Goal: Transaction & Acquisition: Purchase product/service

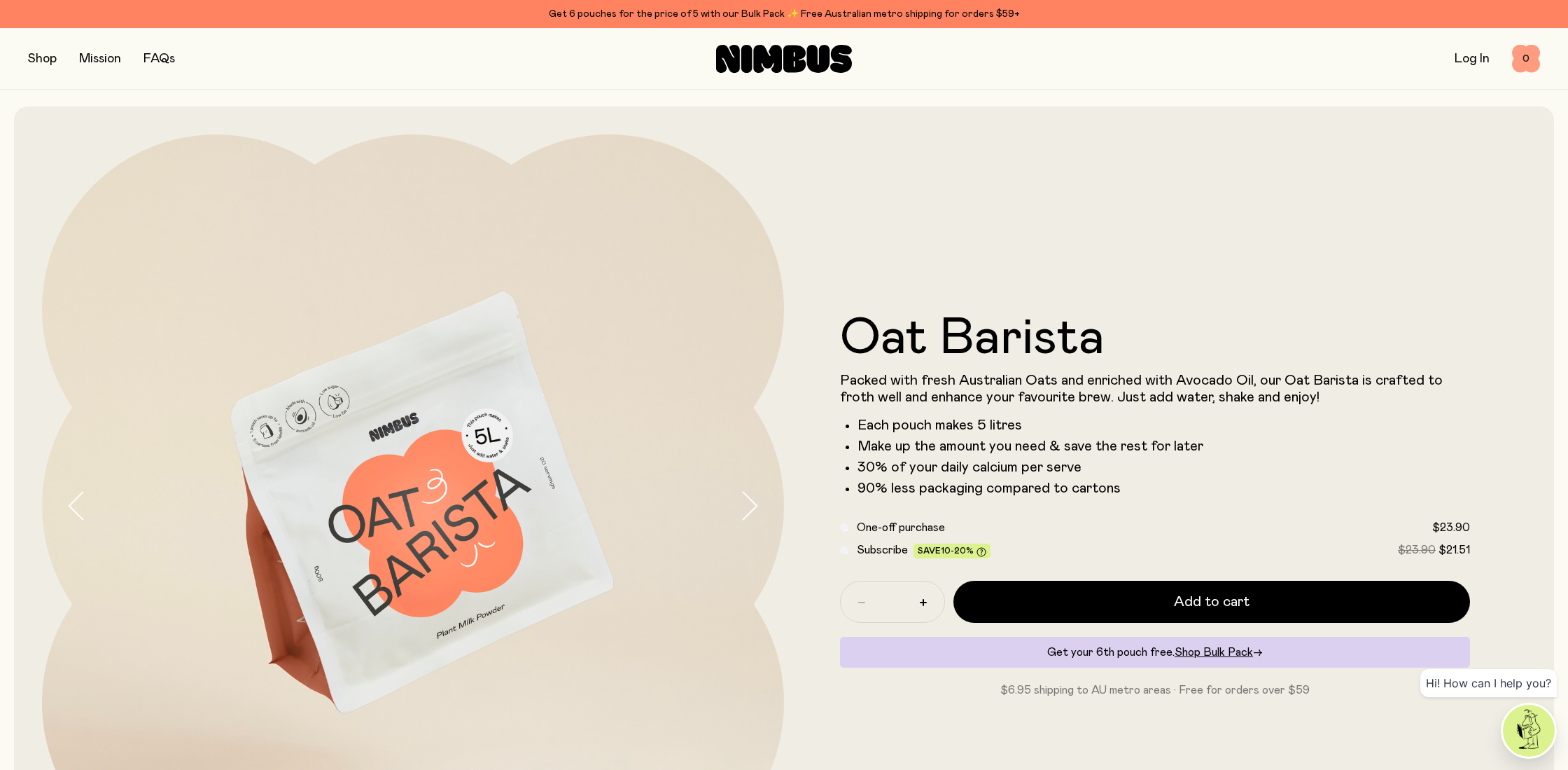
click at [1523, 65] on span "0" at bounding box center [1526, 59] width 28 height 28
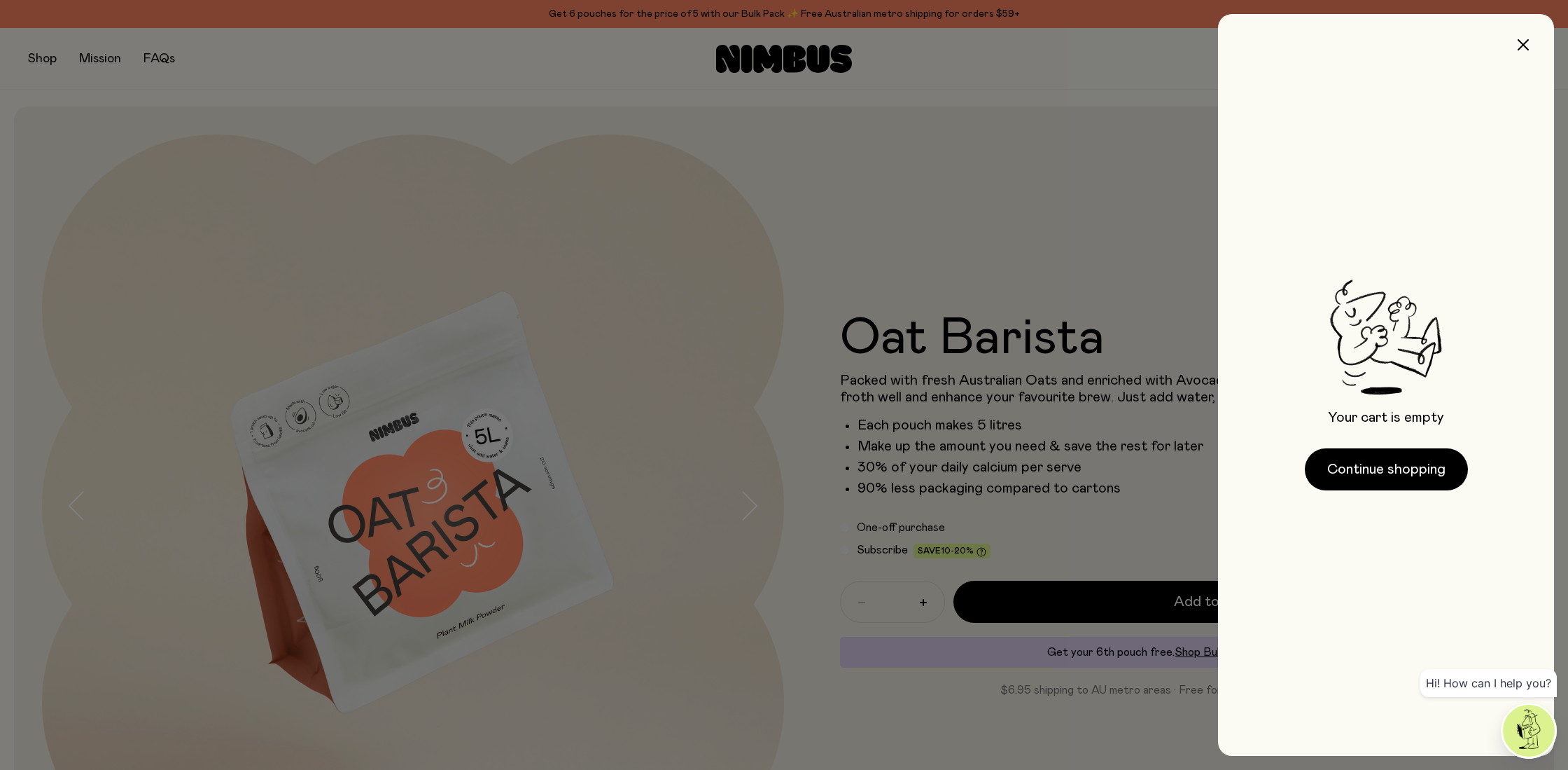
drag, startPoint x: 1521, startPoint y: 44, endPoint x: 1509, endPoint y: 55, distance: 16.3
click at [1521, 44] on icon "button" at bounding box center [1523, 45] width 11 height 11
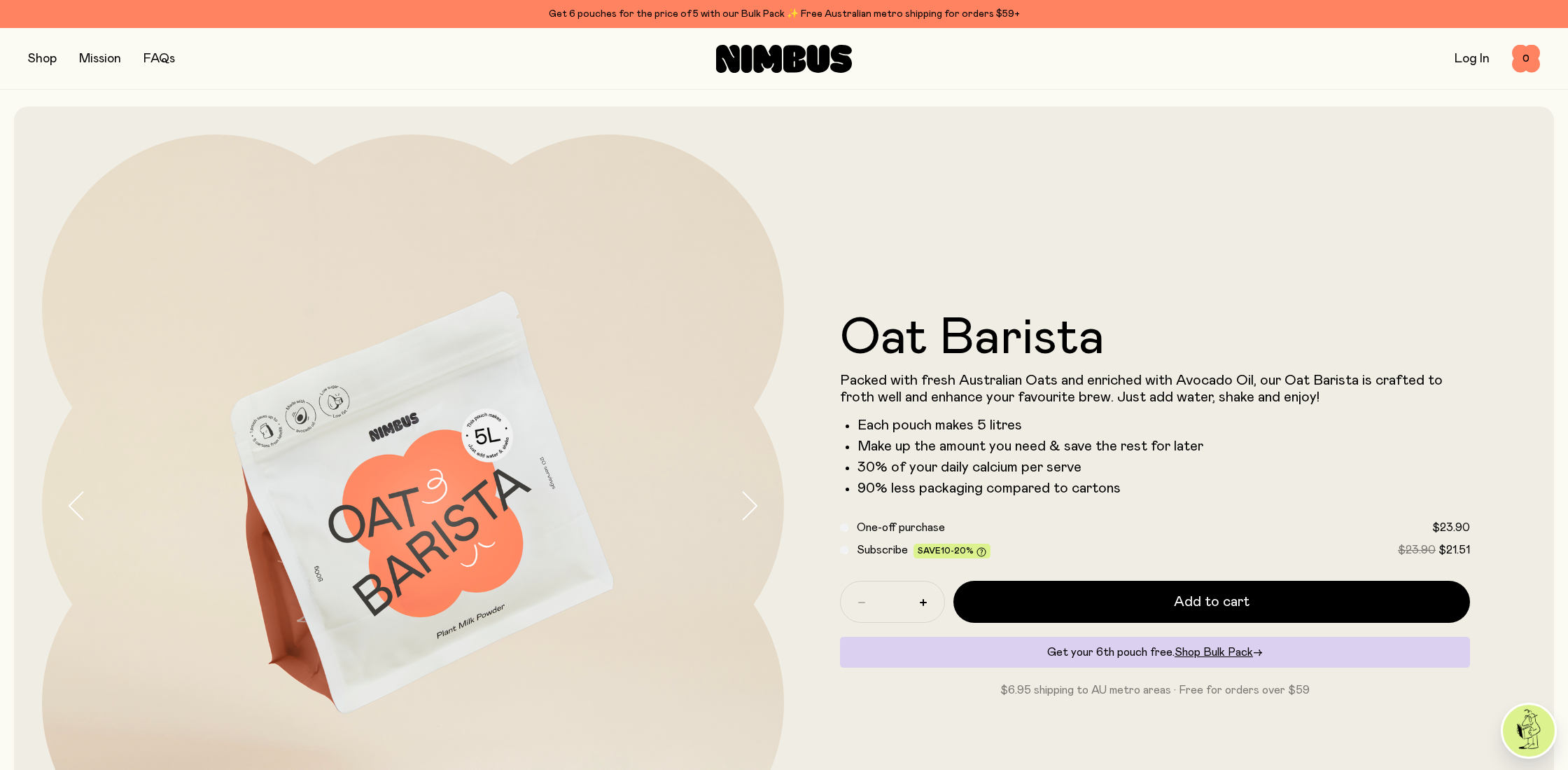
drag, startPoint x: 17, startPoint y: 61, endPoint x: 34, endPoint y: 56, distance: 17.7
click at [19, 61] on div "Shop Mission FAQs Log In 0 0" at bounding box center [784, 58] width 1568 height 61
click at [34, 56] on button "button" at bounding box center [42, 59] width 29 height 20
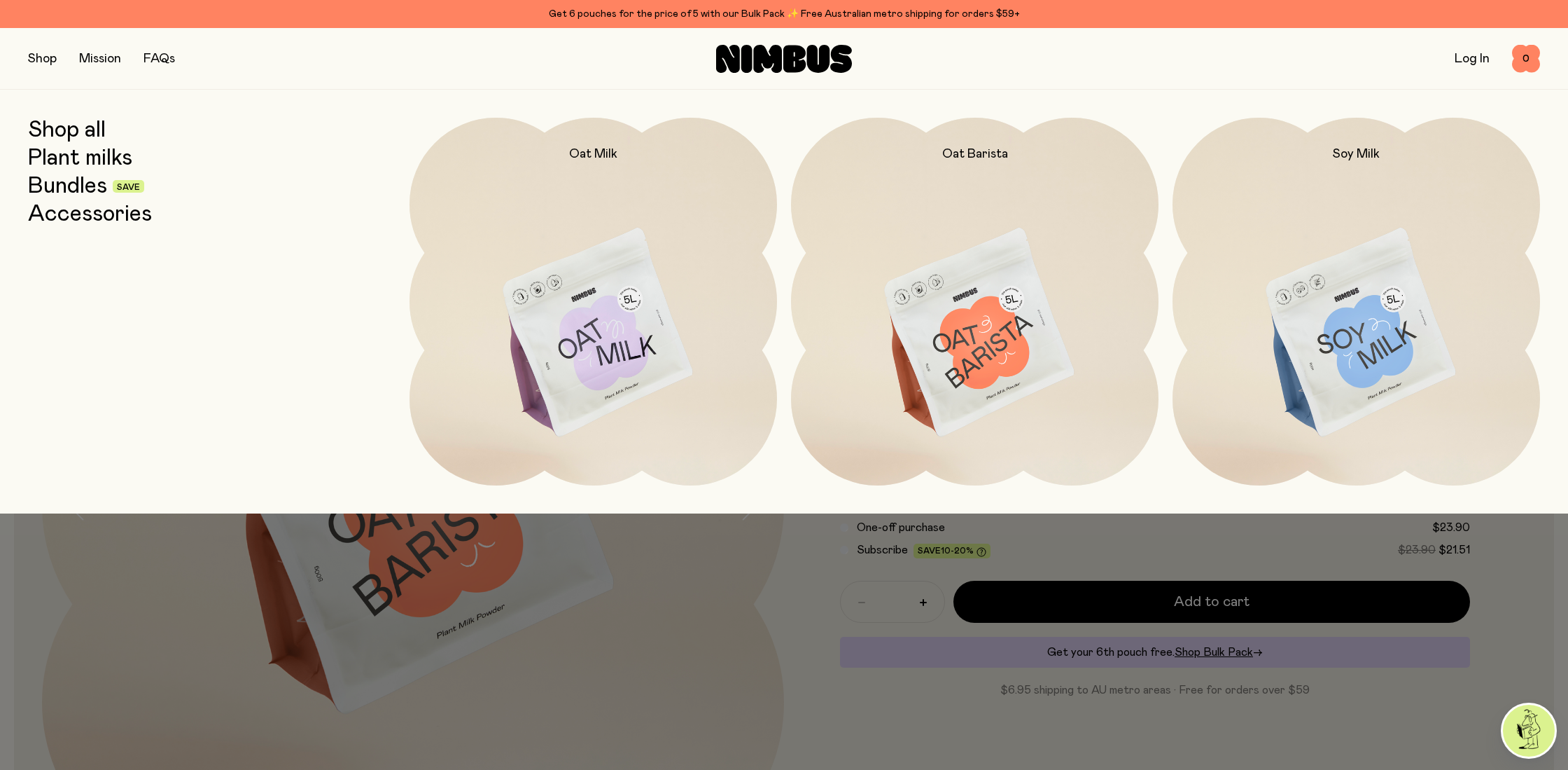
click at [85, 182] on link "Bundles" at bounding box center [67, 186] width 79 height 25
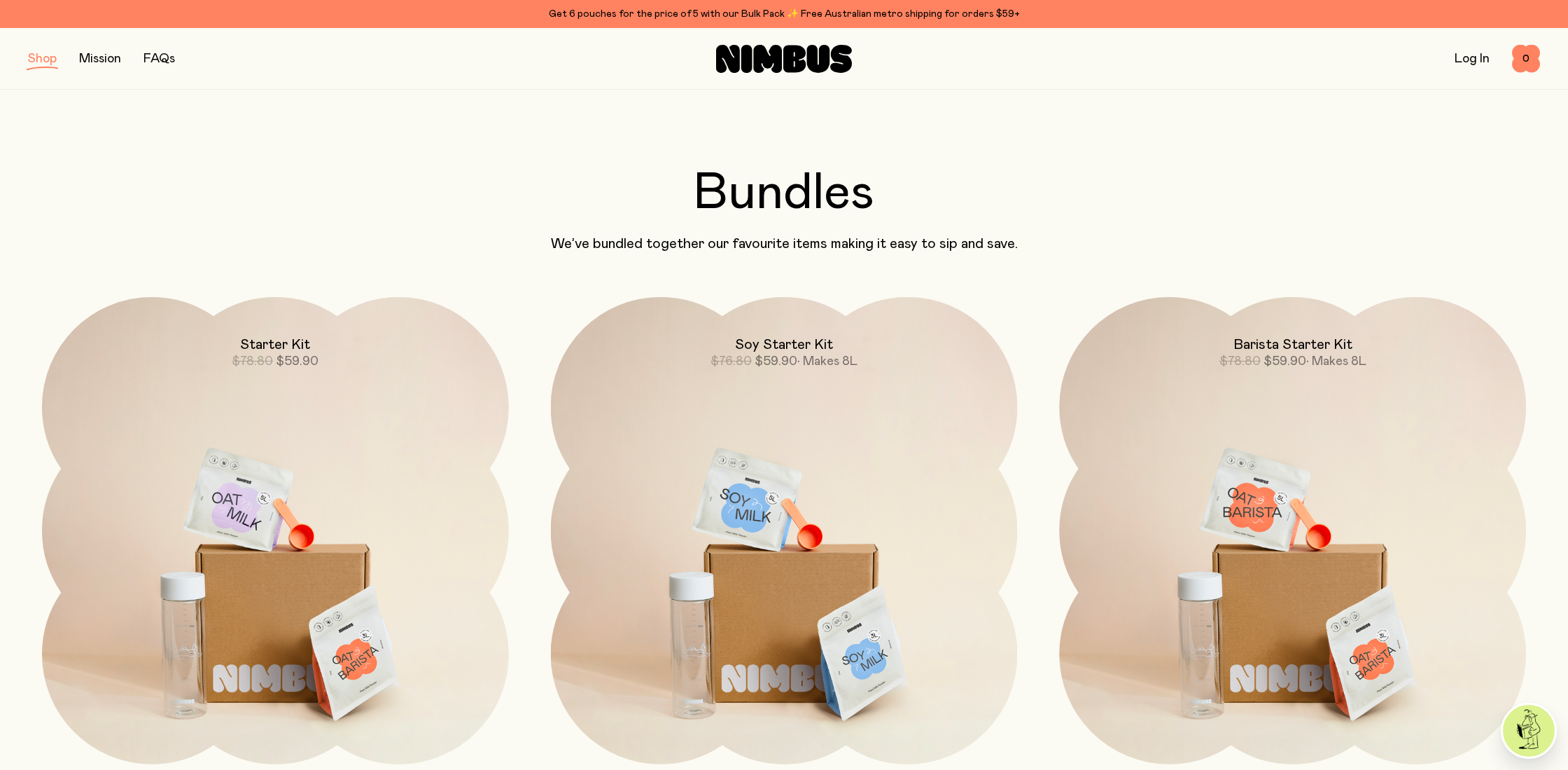
scroll to position [705, 0]
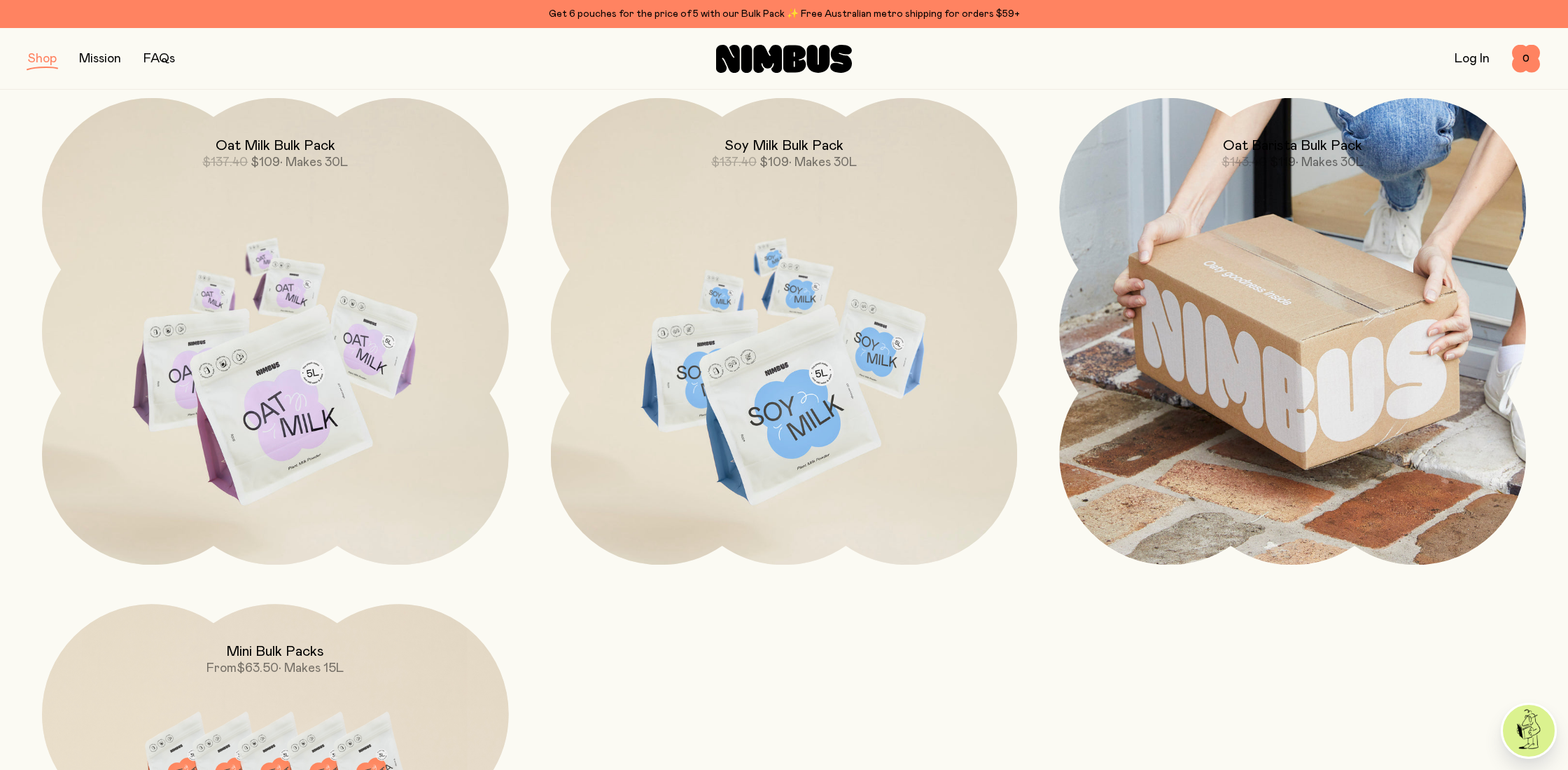
click at [1252, 464] on img at bounding box center [1292, 331] width 467 height 467
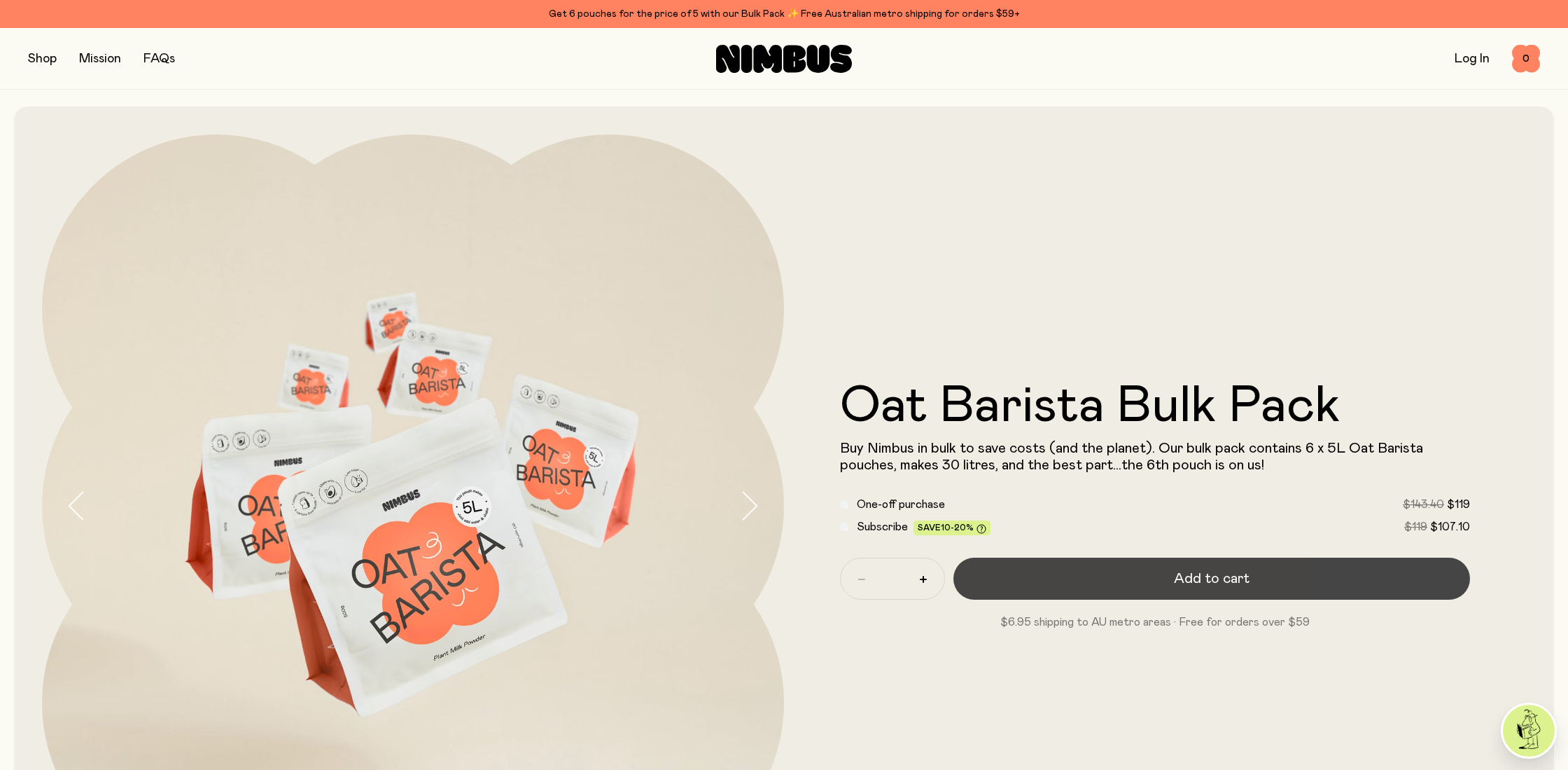
click at [1155, 581] on button "Add to cart" at bounding box center [1212, 578] width 516 height 42
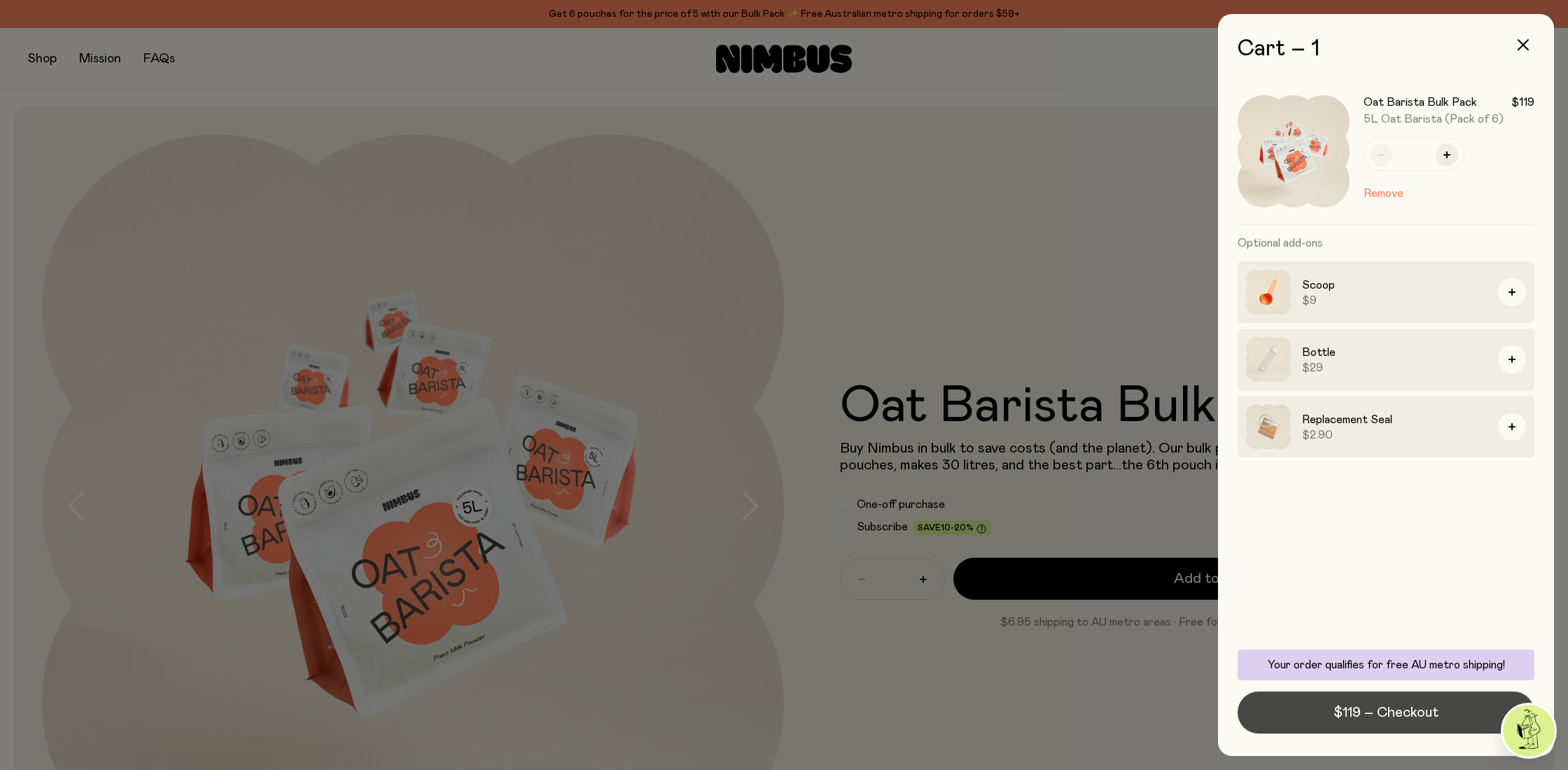
click at [1365, 711] on span "$119 – Checkout" at bounding box center [1386, 712] width 105 height 20
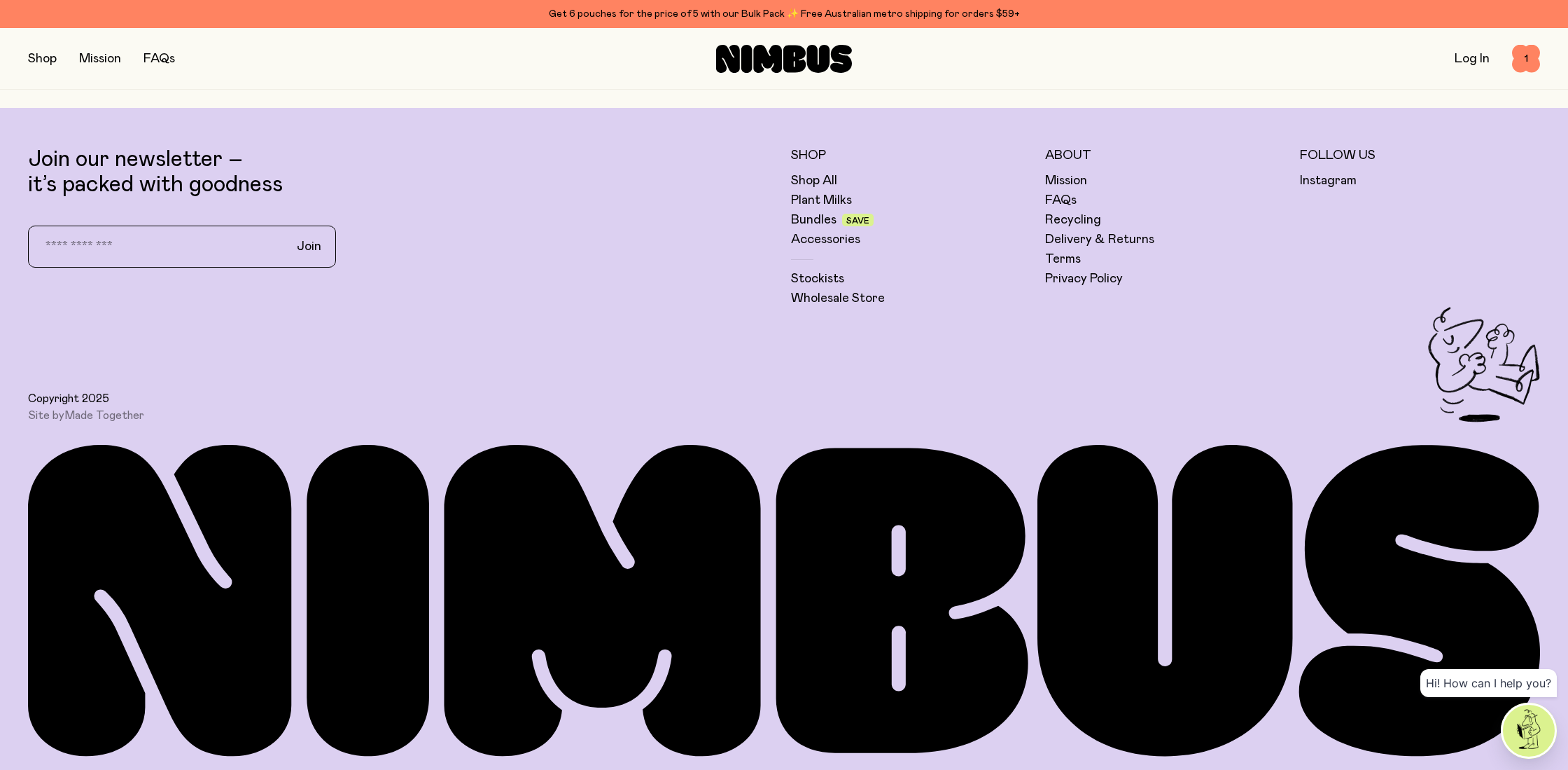
scroll to position [5233, 0]
click at [109, 240] on input "email" at bounding box center [154, 247] width 246 height 29
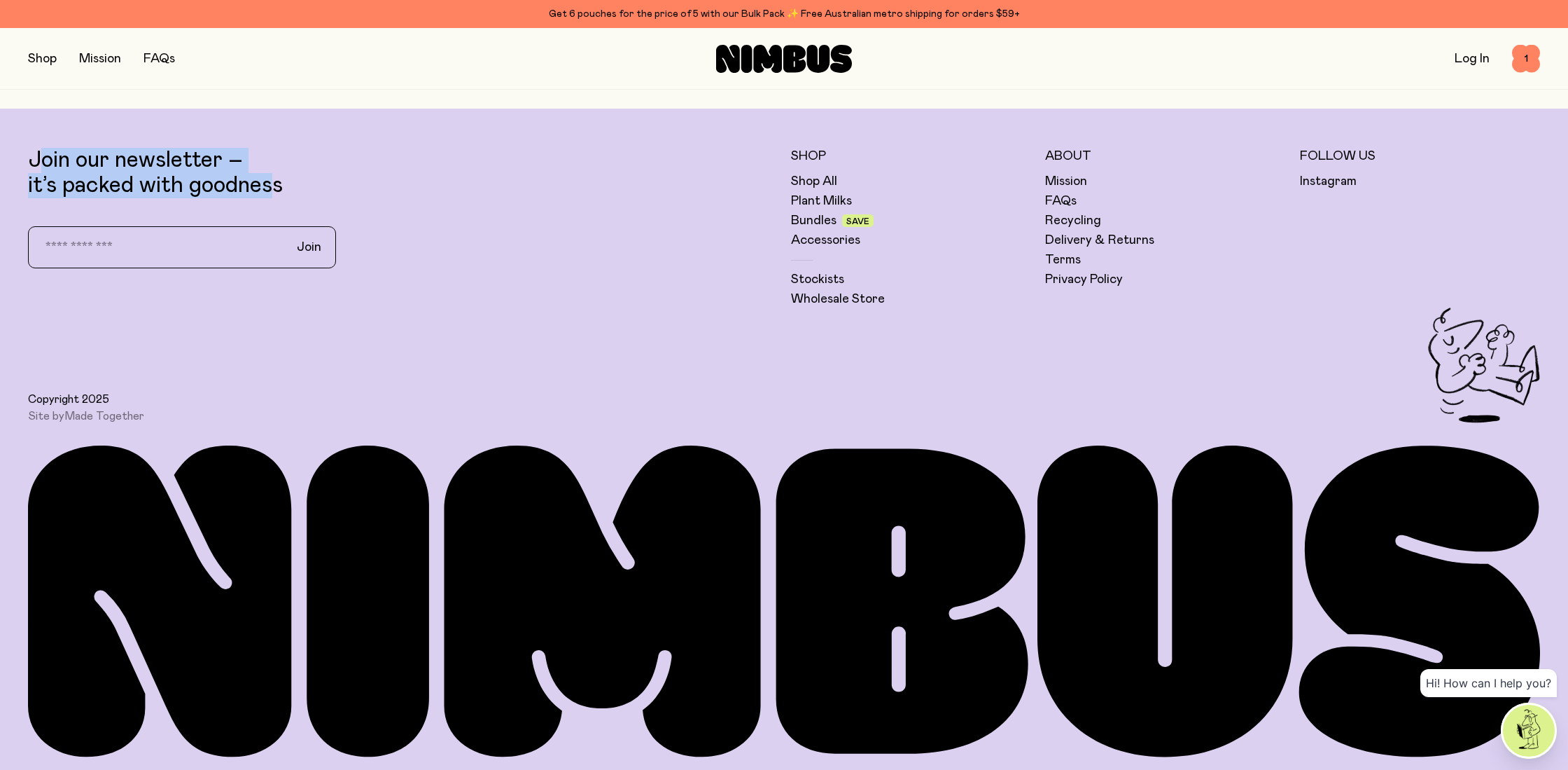
drag, startPoint x: 27, startPoint y: 159, endPoint x: 278, endPoint y: 188, distance: 252.7
click at [278, 188] on footer "Join our newsletter – it’s packed with goodness Join Shop Shop All Plant Milks …" at bounding box center [784, 440] width 1568 height 662
click at [278, 188] on p "Join our newsletter – it’s packed with goodness" at bounding box center [402, 173] width 749 height 51
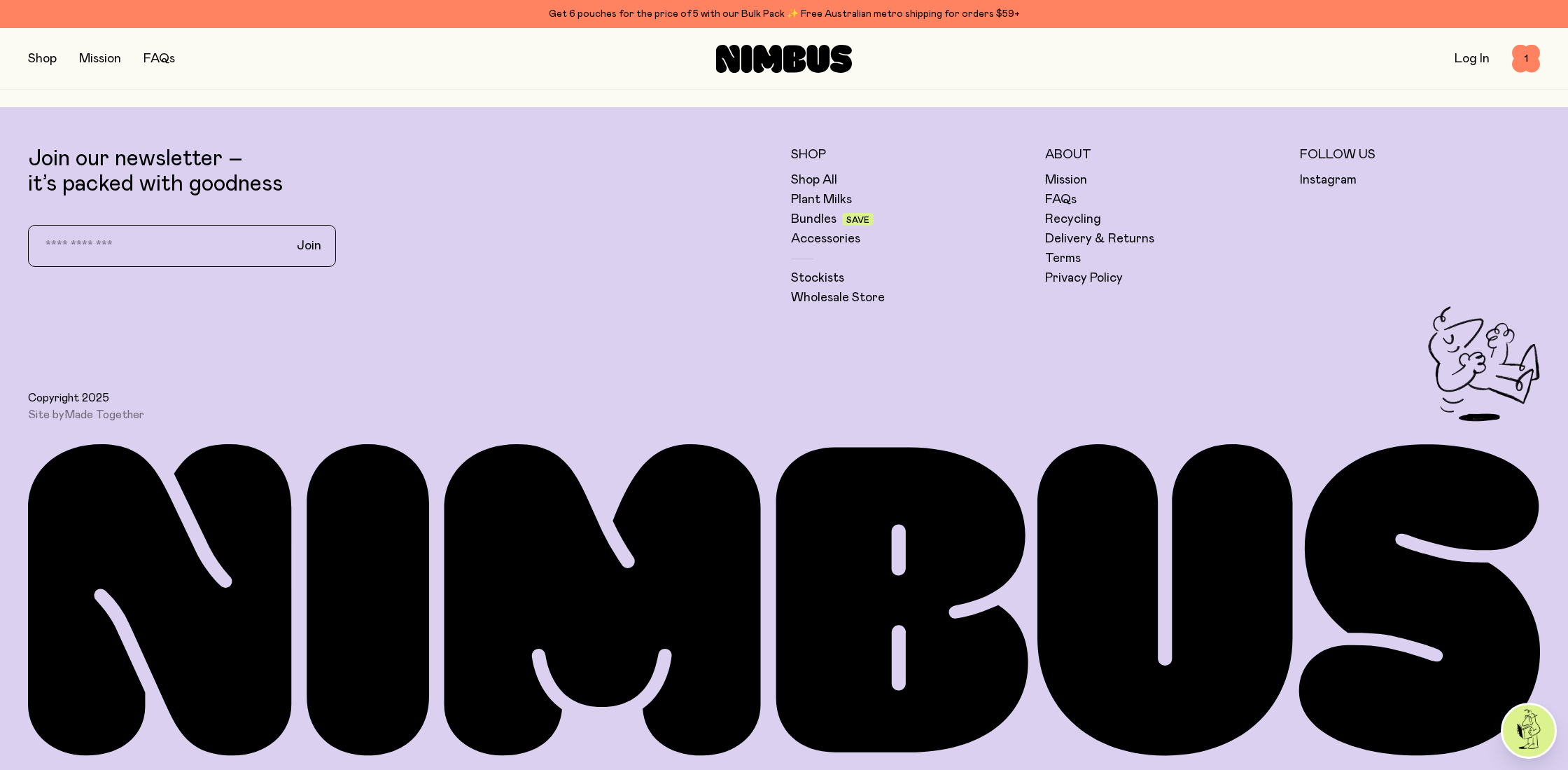
scroll to position [5235, 0]
click at [219, 252] on input "email" at bounding box center [154, 246] width 246 height 29
click at [88, 246] on input "**********" at bounding box center [154, 246] width 246 height 29
click at [89, 247] on input "**********" at bounding box center [154, 246] width 246 height 29
drag, startPoint x: 197, startPoint y: 242, endPoint x: 0, endPoint y: 240, distance: 197.0
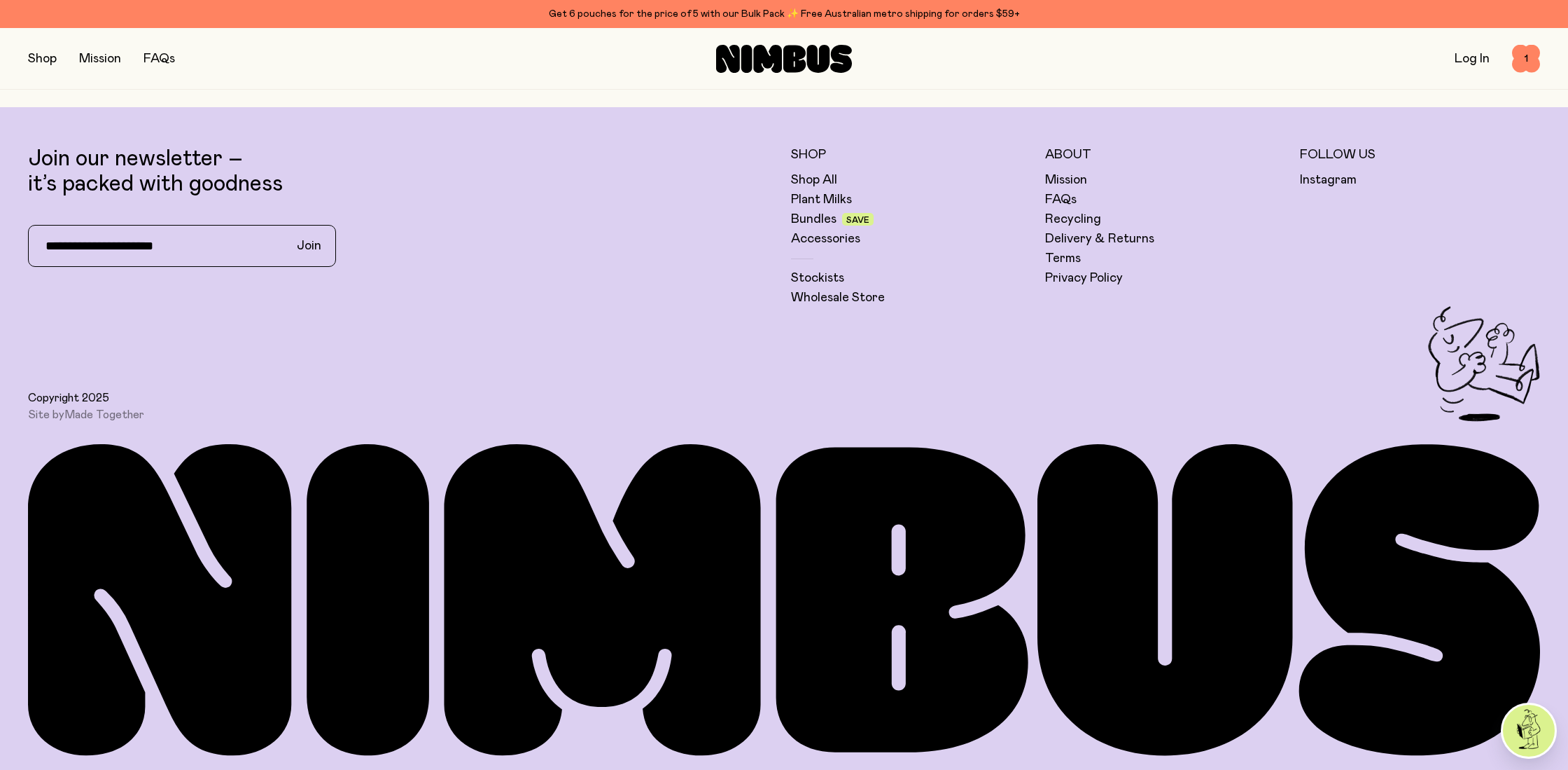
click at [0, 240] on footer "**********" at bounding box center [784, 438] width 1568 height 662
type input "**********"
click at [319, 246] on span "Join" at bounding box center [309, 245] width 25 height 17
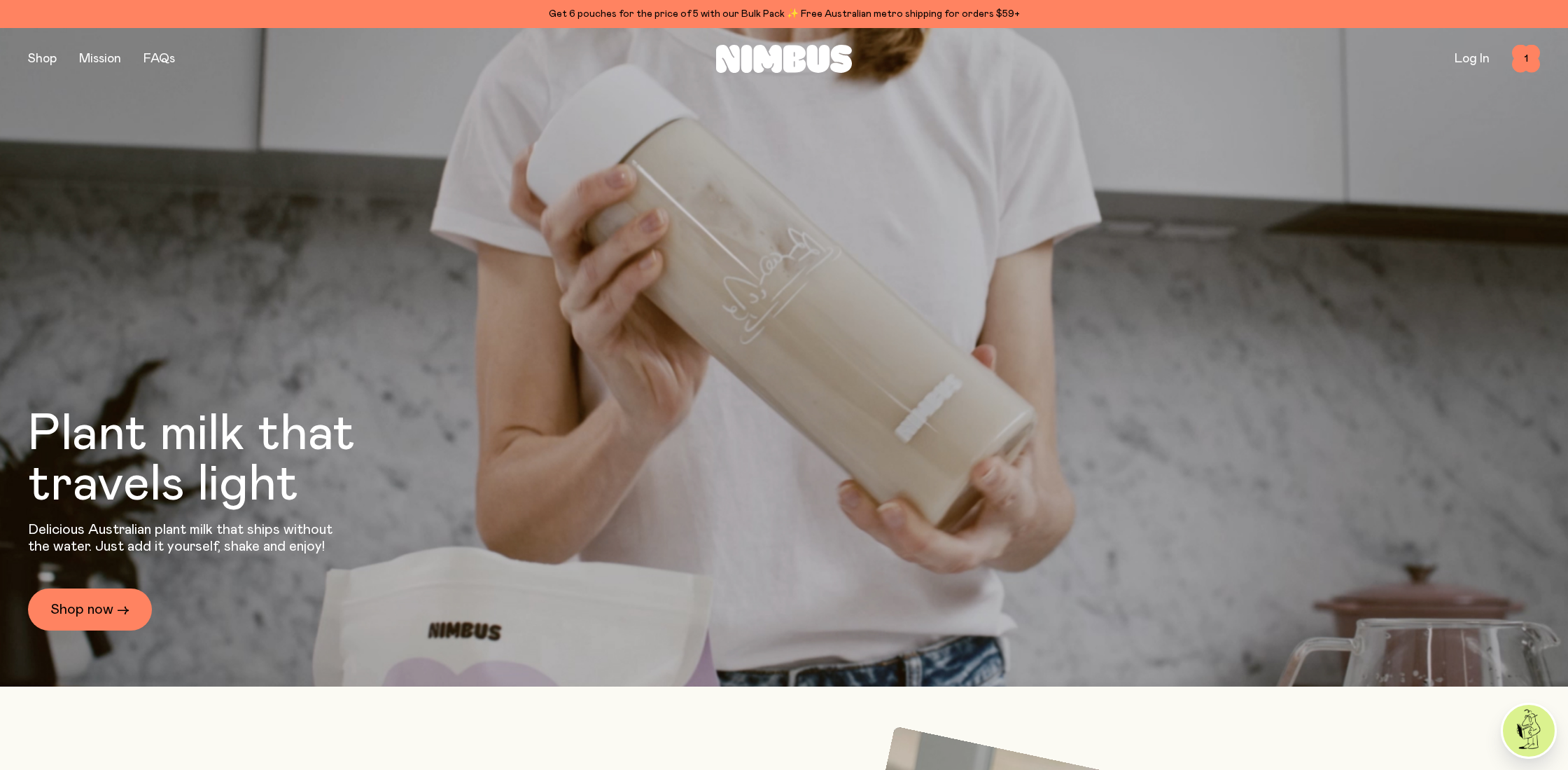
scroll to position [0, 0]
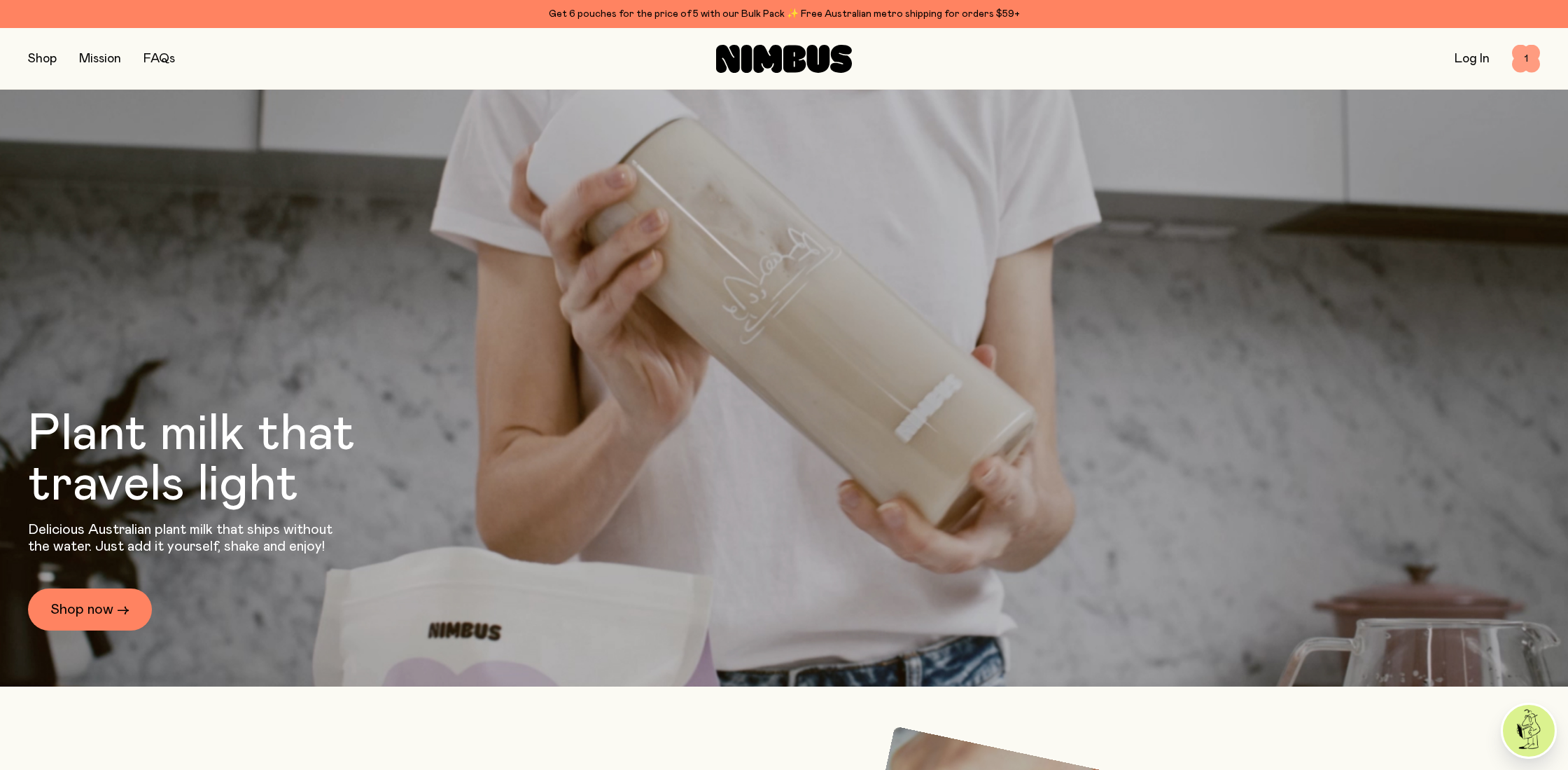
click at [1523, 56] on span "1" at bounding box center [1526, 59] width 28 height 28
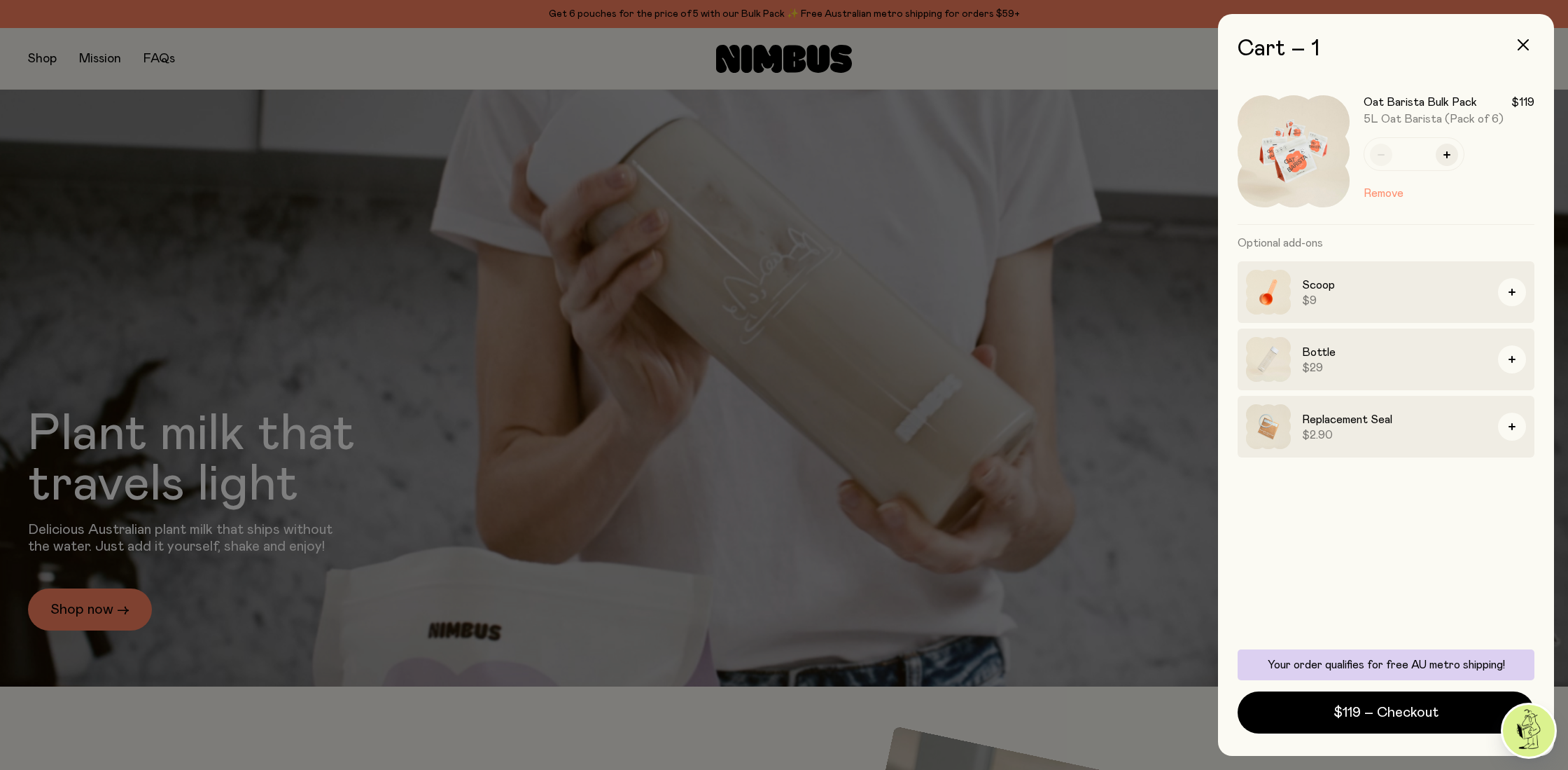
click at [1395, 187] on button "Remove" at bounding box center [1383, 193] width 40 height 17
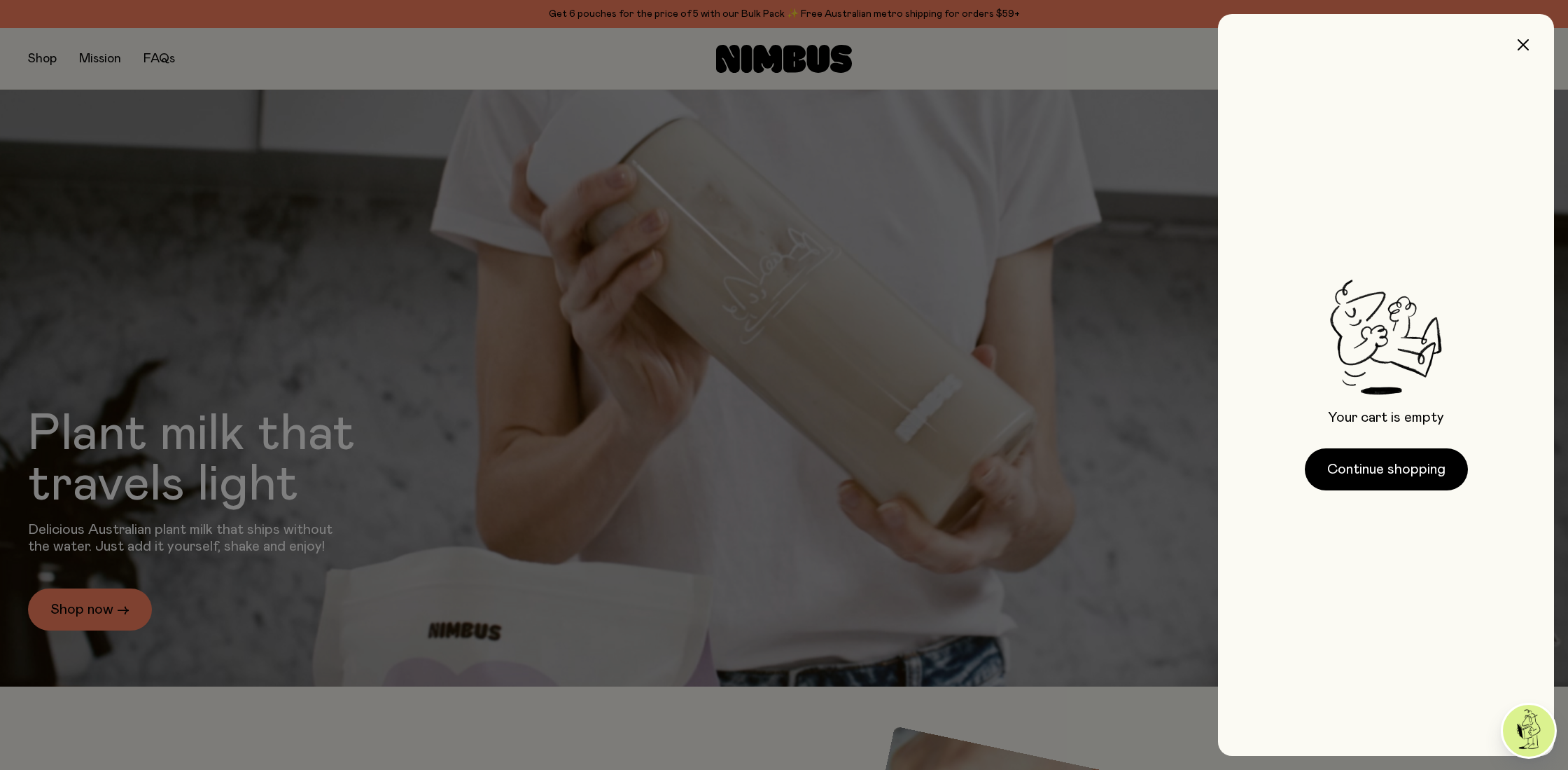
drag, startPoint x: 1525, startPoint y: 44, endPoint x: 1356, endPoint y: 96, distance: 176.8
click at [1522, 47] on icon "button" at bounding box center [1523, 45] width 11 height 11
